Goal: Obtain resource: Obtain resource

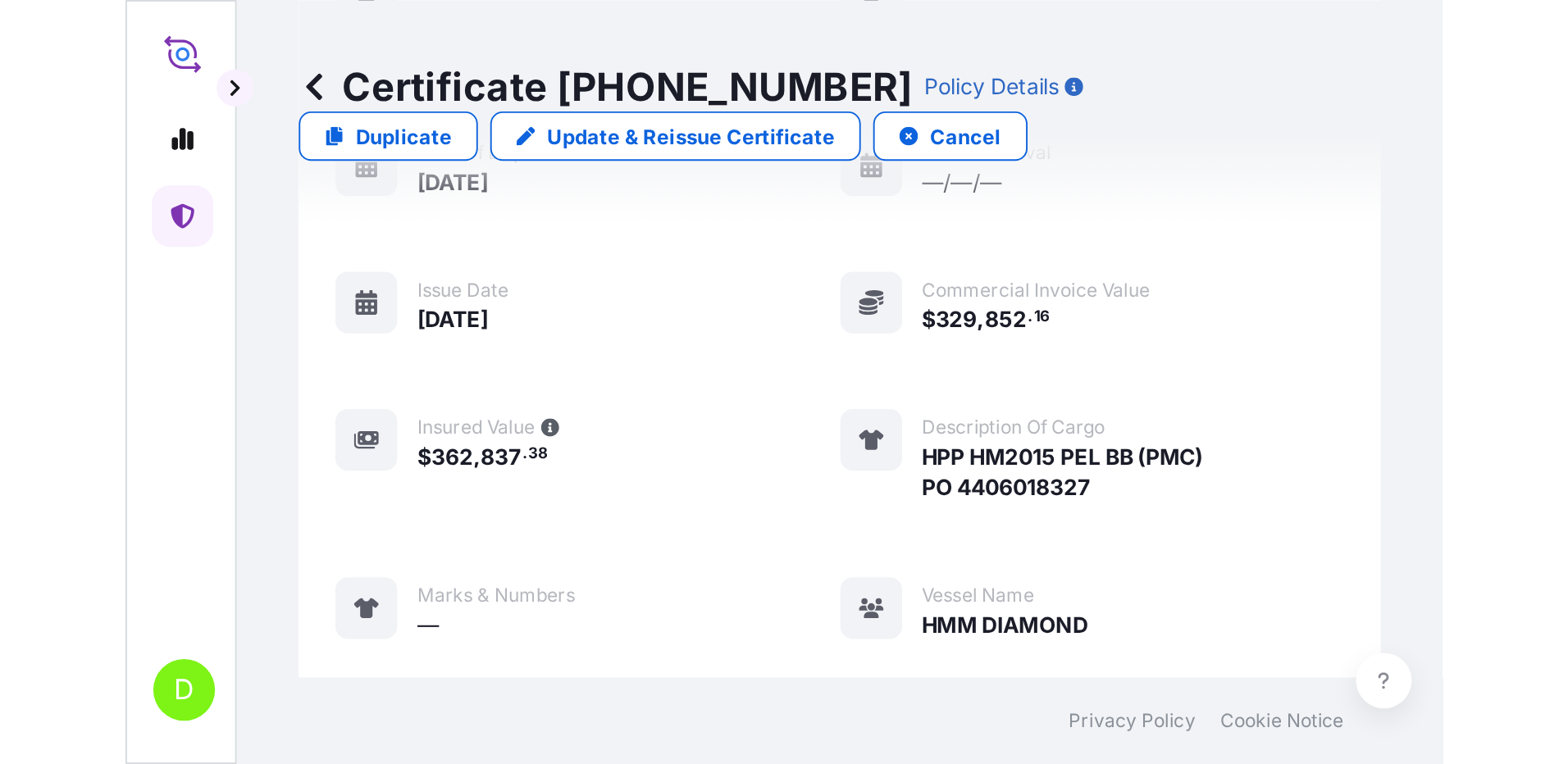
scroll to position [206, 0]
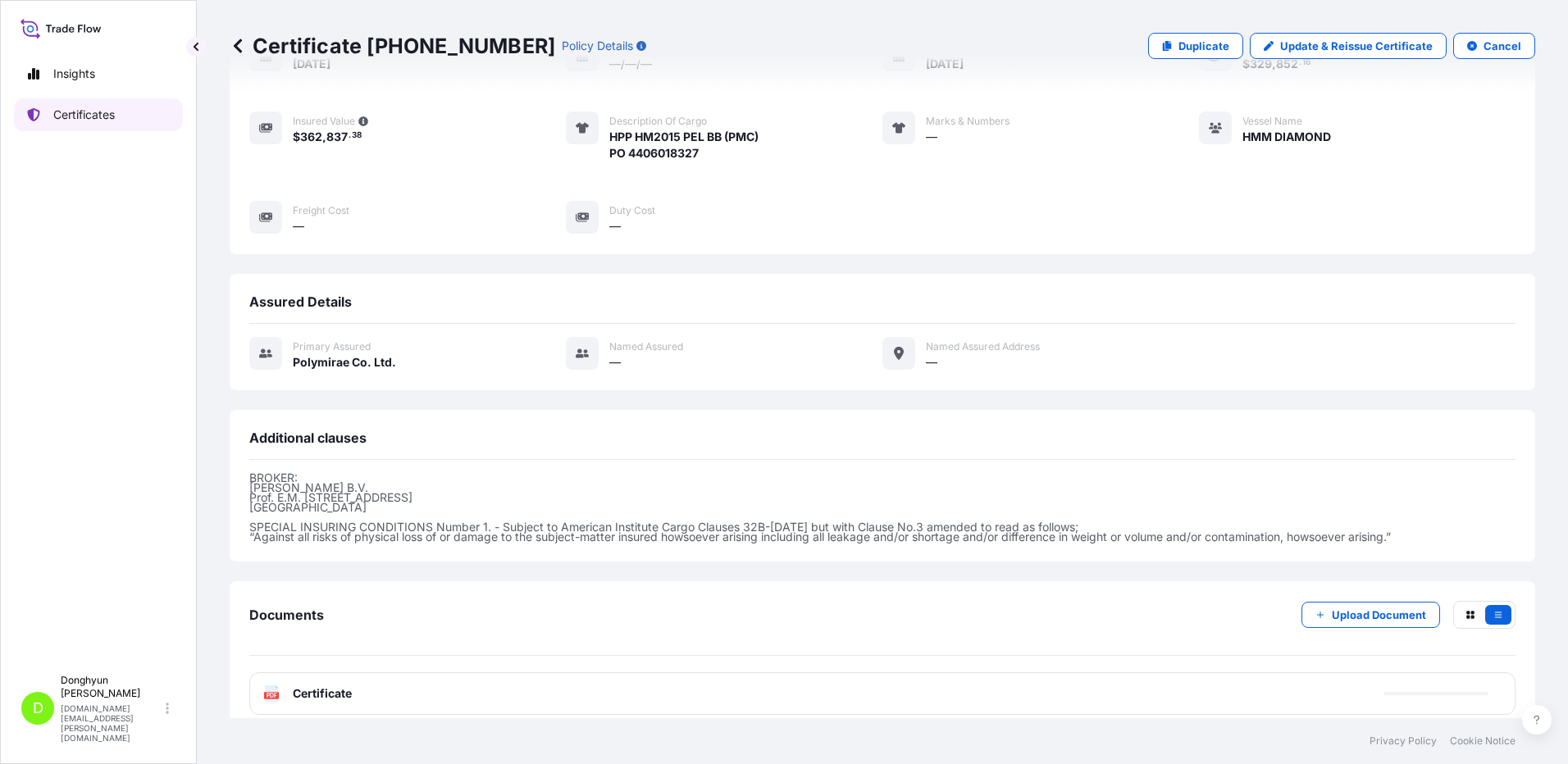
click at [100, 119] on p "Certificates" at bounding box center [84, 114] width 61 height 16
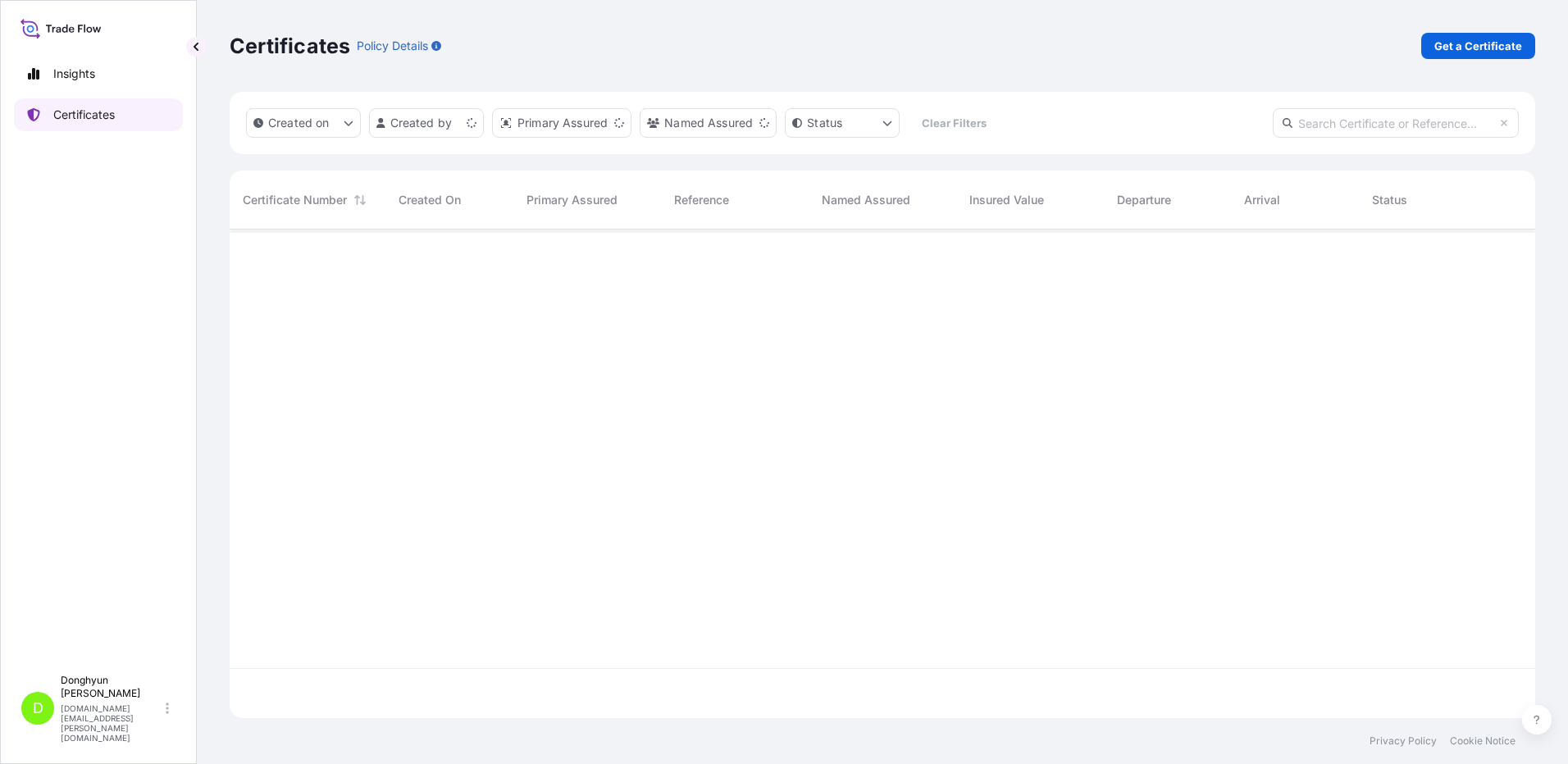
scroll to position [485, 1293]
click at [1476, 39] on p "Get a Certificate" at bounding box center [1477, 45] width 87 height 16
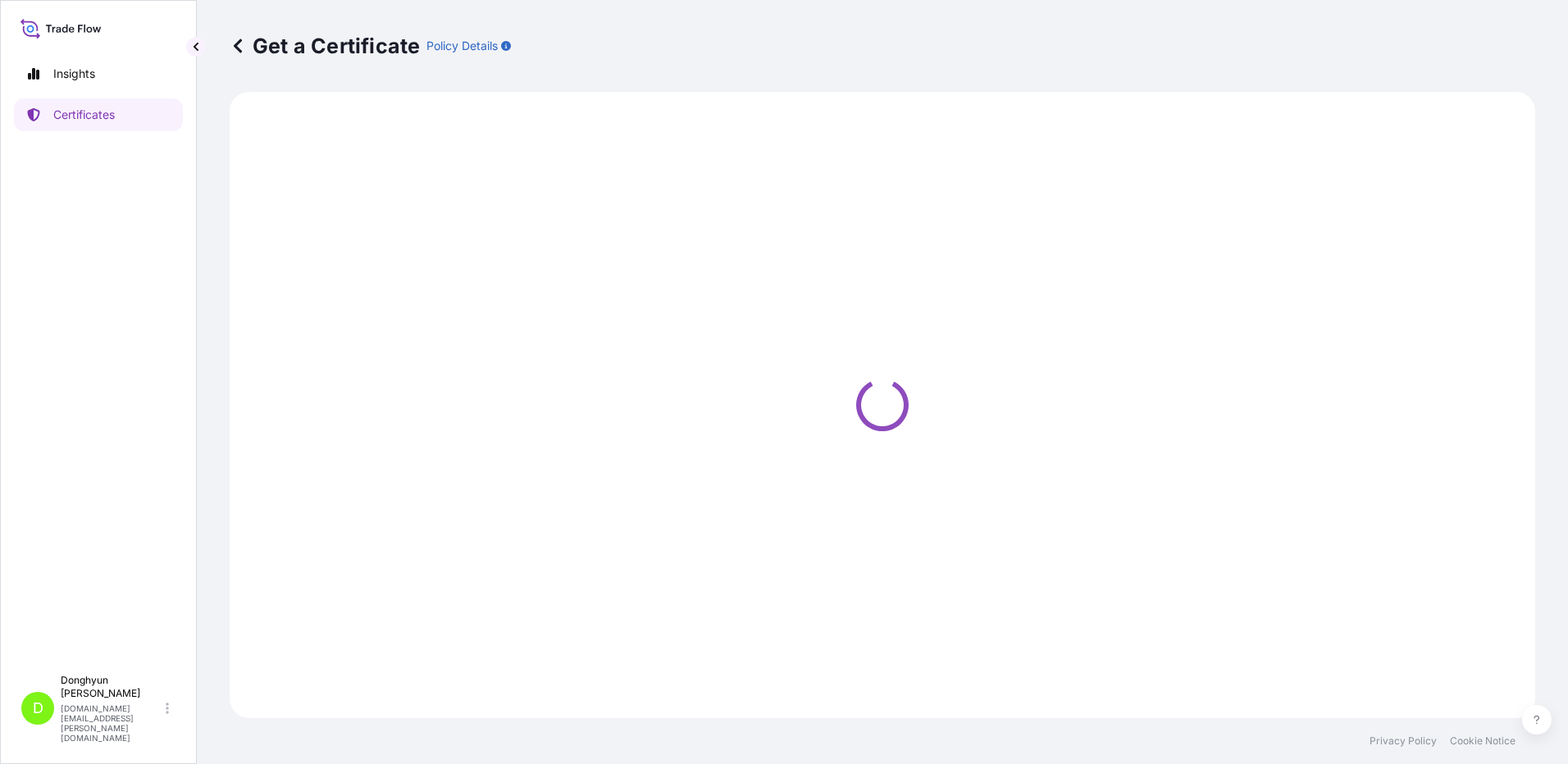
select select "Sea"
